Goal: Task Accomplishment & Management: Complete application form

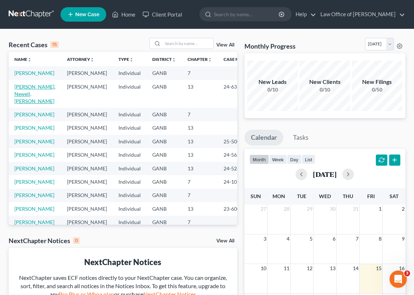
click at [24, 100] on link "[PERSON_NAME], Newell, [PERSON_NAME]" at bounding box center [34, 94] width 41 height 21
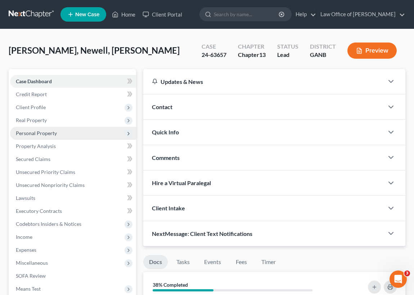
click at [54, 133] on span "Personal Property" at bounding box center [36, 133] width 41 height 6
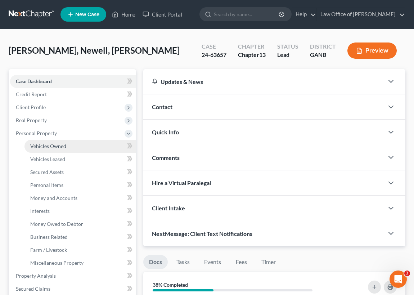
click at [55, 146] on span "Vehicles Owned" at bounding box center [48, 146] width 36 height 6
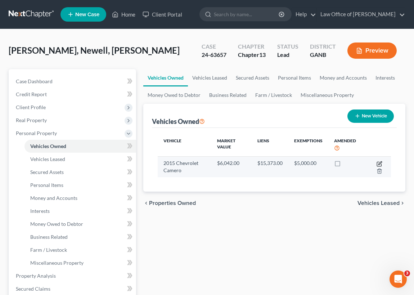
click at [380, 162] on icon "button" at bounding box center [380, 162] width 3 height 3
select select "0"
select select "11"
select select "2"
select select "0"
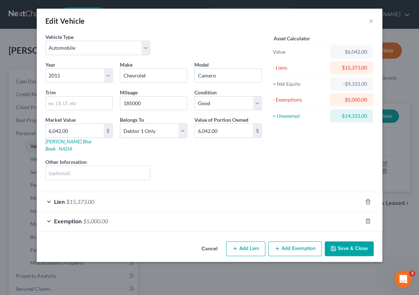
click at [345, 242] on button "Save & Close" at bounding box center [349, 248] width 49 height 15
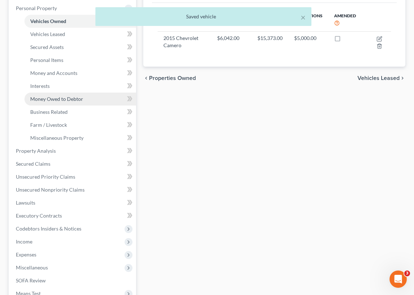
scroll to position [131, 0]
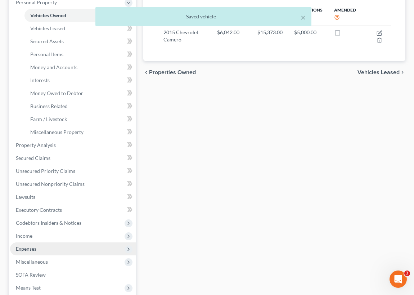
click at [31, 247] on span "Expenses" at bounding box center [26, 249] width 21 height 6
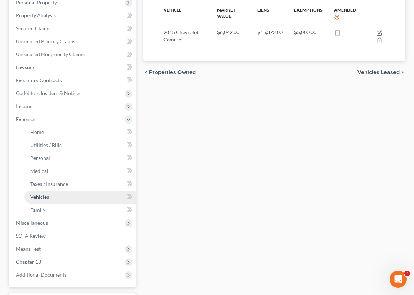
click at [39, 195] on span "Vehicles" at bounding box center [39, 197] width 19 height 6
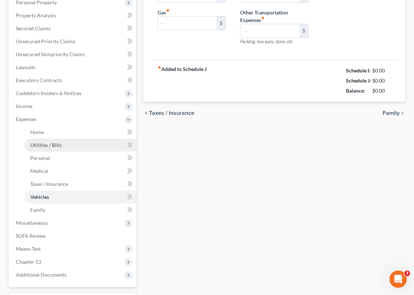
type input "475.00"
type input "250.00"
type input "60.00"
type input "0.00"
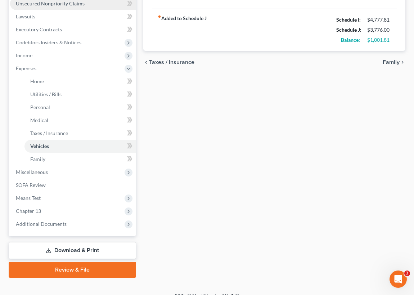
scroll to position [191, 0]
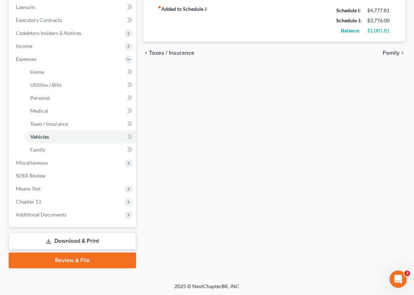
click at [69, 241] on link "Download & Print" at bounding box center [73, 241] width 128 height 17
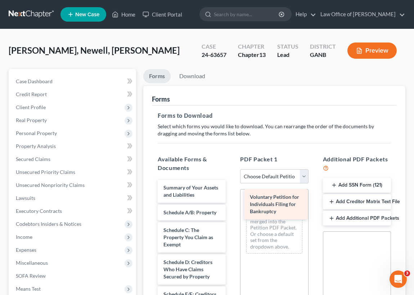
drag, startPoint x: 176, startPoint y: 191, endPoint x: 263, endPoint y: 201, distance: 87.0
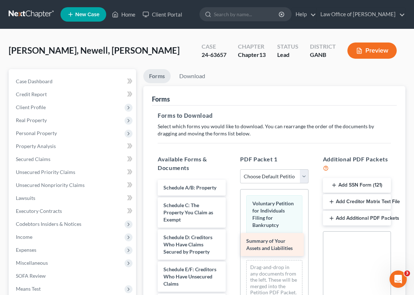
drag, startPoint x: 187, startPoint y: 187, endPoint x: 270, endPoint y: 241, distance: 99.2
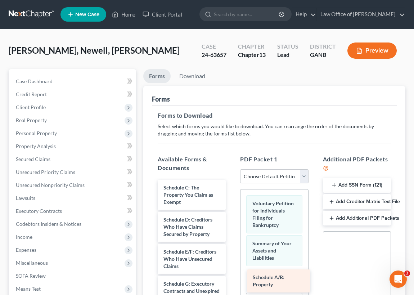
drag, startPoint x: 185, startPoint y: 184, endPoint x: 271, endPoint y: 268, distance: 119.7
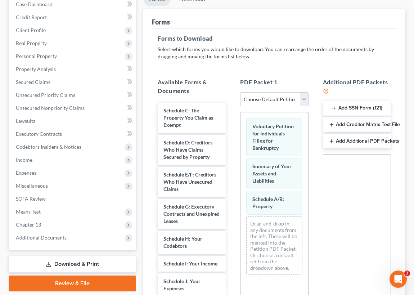
scroll to position [98, 0]
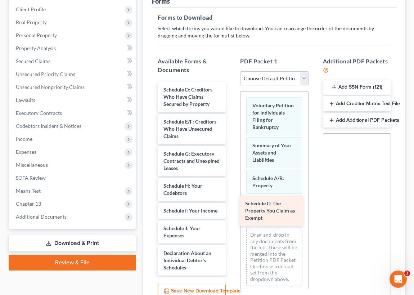
drag, startPoint x: 189, startPoint y: 90, endPoint x: 271, endPoint y: 204, distance: 139.9
click at [232, 205] on div "Schedule C: The Property You Claim as Exempt Schedule C: The Property You Claim…" at bounding box center [192, 268] width 80 height 372
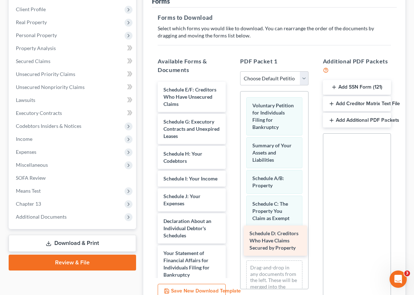
drag, startPoint x: 190, startPoint y: 90, endPoint x: 277, endPoint y: 233, distance: 167.0
click at [232, 233] on div "Schedule D: Creditors Who Have Claims Secured by Property Schedule D: Creditors…" at bounding box center [192, 252] width 80 height 340
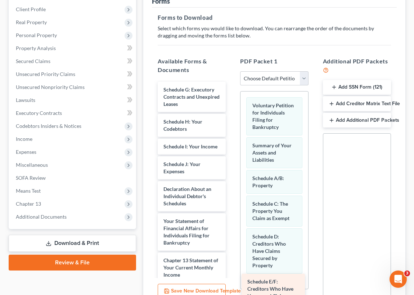
drag, startPoint x: 177, startPoint y: 88, endPoint x: 261, endPoint y: 281, distance: 210.5
click at [232, 281] on div "Schedule E/F: Creditors Who Have Unsecured Claims Schedule E/F: Creditors Who H…" at bounding box center [192, 236] width 80 height 308
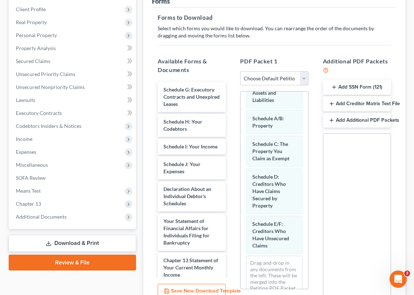
scroll to position [70, 0]
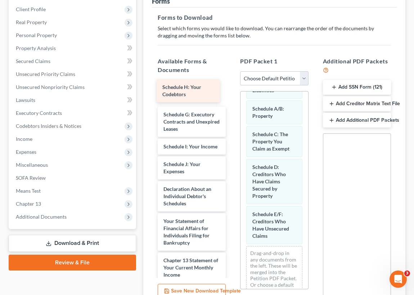
drag, startPoint x: 175, startPoint y: 122, endPoint x: 174, endPoint y: 89, distance: 33.5
click at [174, 89] on div "Schedule H: Your Codebtors Schedule H: Your Codebtors Schedule G: Executory Con…" at bounding box center [192, 236] width 80 height 308
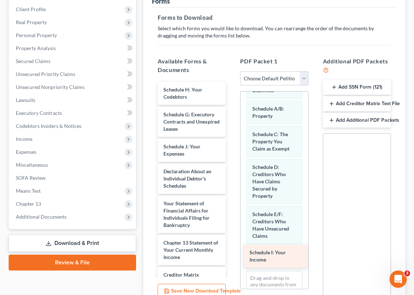
drag, startPoint x: 179, startPoint y: 151, endPoint x: 263, endPoint y: 249, distance: 130.0
click at [232, 256] on div "Schedule I: Your Income Schedule H: Your Codebtors Schedule G: Executory Contra…" at bounding box center [192, 227] width 80 height 290
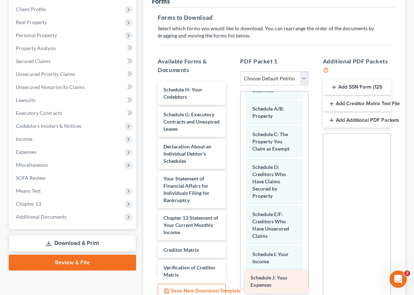
drag, startPoint x: 175, startPoint y: 147, endPoint x: 263, endPoint y: 279, distance: 158.3
click at [232, 279] on div "Schedule J: Your Expenses Schedule H: Your Codebtors Schedule G: Executory Cont…" at bounding box center [192, 214] width 80 height 265
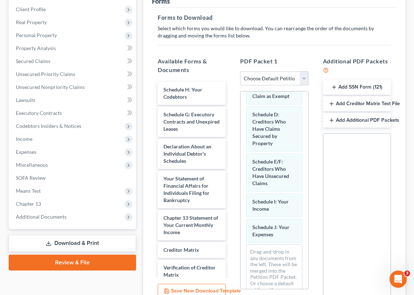
scroll to position [135, 0]
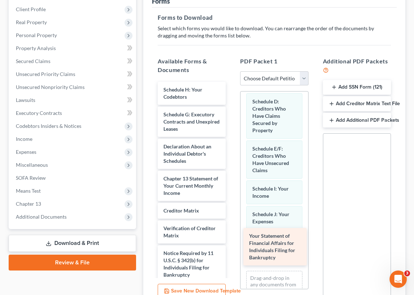
drag, startPoint x: 178, startPoint y: 183, endPoint x: 263, endPoint y: 241, distance: 103.7
click at [232, 241] on div "Your Statement of Financial Affairs for Individuals Filing for Bankruptcy Sched…" at bounding box center [192, 195] width 80 height 226
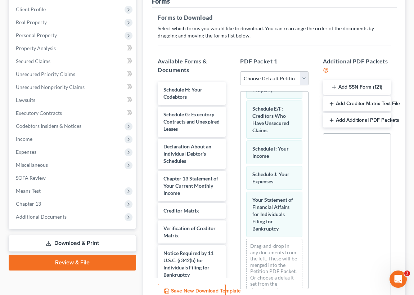
scroll to position [187, 0]
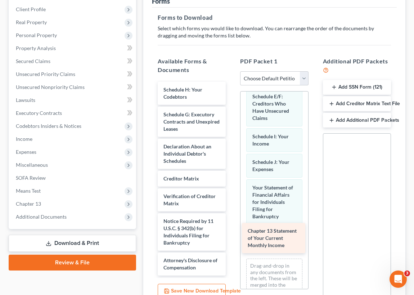
drag, startPoint x: 175, startPoint y: 181, endPoint x: 260, endPoint y: 234, distance: 100.1
click at [232, 234] on div "Chapter 13 Statement of Your Current Monthly Income Schedule H: Your Codebtors …" at bounding box center [192, 179] width 80 height 194
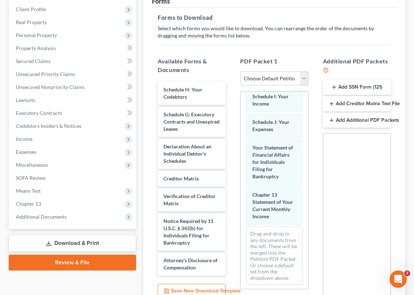
scroll to position [234, 0]
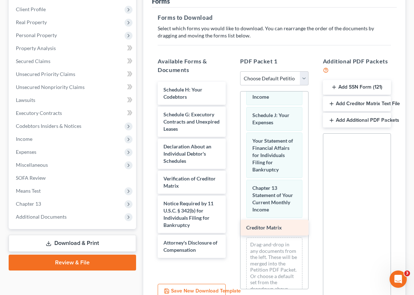
drag, startPoint x: 178, startPoint y: 177, endPoint x: 261, endPoint y: 227, distance: 96.8
click at [232, 227] on div "Creditor Matrix Schedule H: Your Codebtors Schedule G: Executory Contracts and …" at bounding box center [192, 170] width 80 height 176
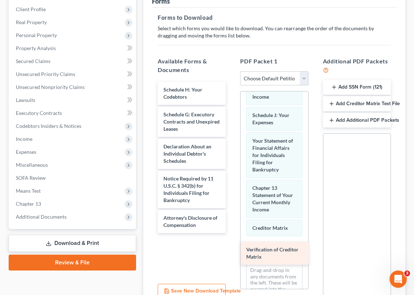
drag, startPoint x: 177, startPoint y: 177, endPoint x: 260, endPoint y: 245, distance: 107.2
click at [232, 233] on div "Verification of Creditor Matrix Schedule H: Your Codebtors Schedule G: Executor…" at bounding box center [192, 157] width 80 height 151
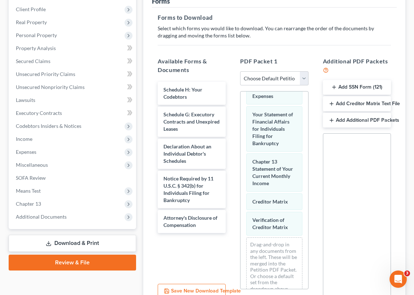
scroll to position [274, 0]
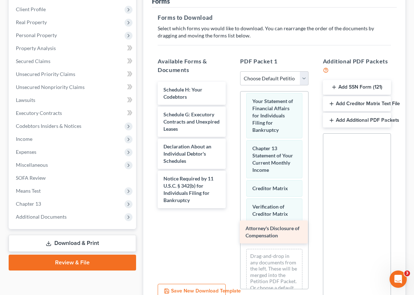
drag, startPoint x: 173, startPoint y: 217, endPoint x: 256, endPoint y: 228, distance: 83.3
click at [232, 208] on div "Attorney's Disclosure of Compensation Schedule H: Your Codebtors Schedule G: Ex…" at bounding box center [192, 145] width 80 height 126
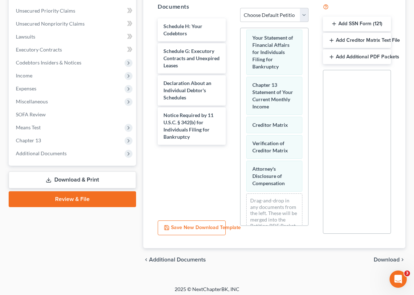
scroll to position [164, 0]
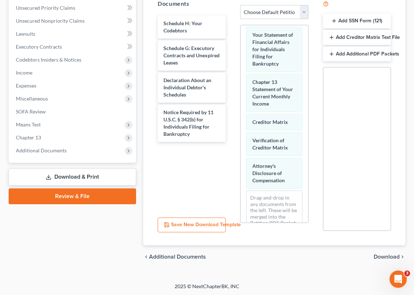
click at [189, 225] on button "Save New Download Template" at bounding box center [192, 225] width 68 height 15
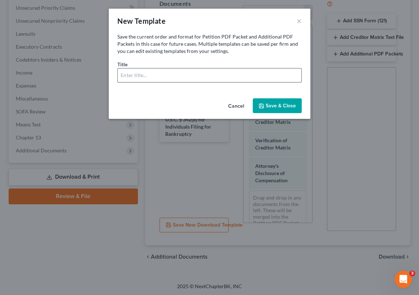
click at [122, 73] on input "text" at bounding box center [210, 75] width 184 height 14
type input "mia"
click at [278, 105] on button "Save & Close" at bounding box center [277, 105] width 49 height 15
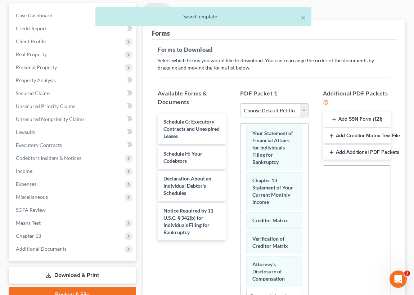
scroll to position [0, 0]
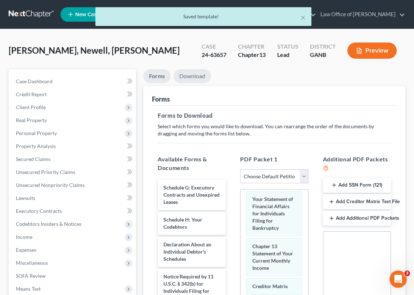
click at [191, 74] on link "Download" at bounding box center [192, 76] width 37 height 14
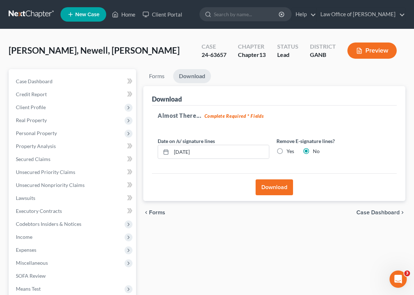
click at [278, 186] on button "Download" at bounding box center [274, 187] width 37 height 16
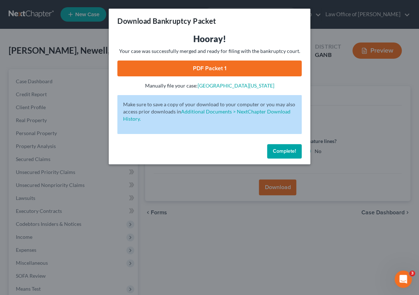
click at [285, 152] on span "Complete!" at bounding box center [284, 151] width 23 height 6
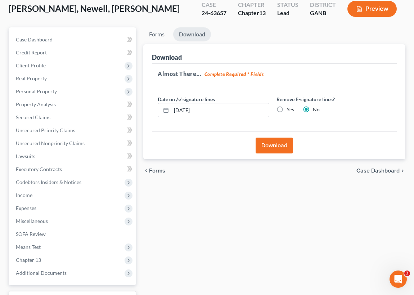
scroll to position [100, 0]
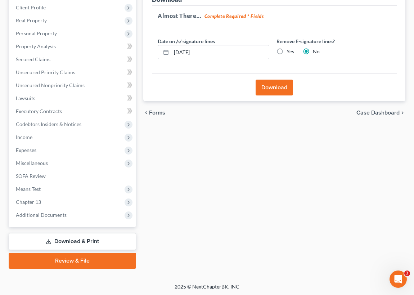
click at [78, 238] on link "Download & Print" at bounding box center [73, 241] width 128 height 17
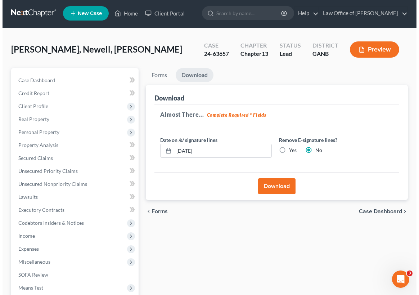
scroll to position [0, 0]
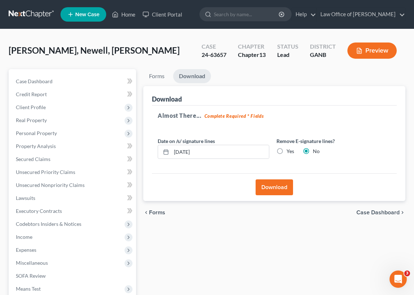
click at [273, 191] on button "Download" at bounding box center [274, 187] width 37 height 16
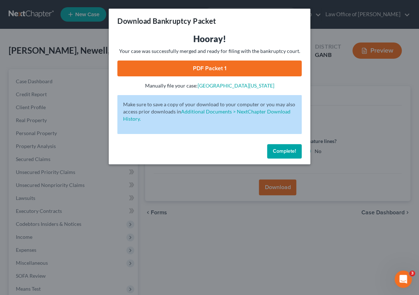
click at [200, 68] on link "PDF Packet 1" at bounding box center [209, 69] width 184 height 16
